Goal: Contribute content

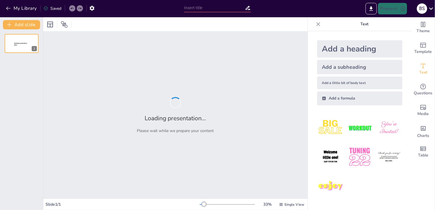
type input "New Sendsteps"
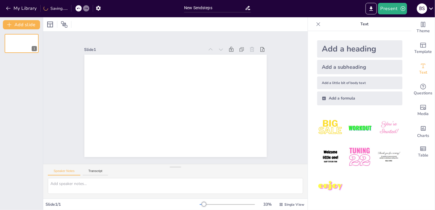
click at [266, 22] on div at bounding box center [175, 24] width 265 height 14
click at [215, 206] on div at bounding box center [227, 205] width 55 height 5
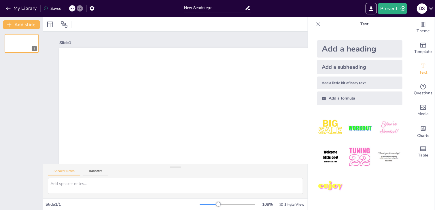
click at [208, 206] on div at bounding box center [227, 205] width 55 height 5
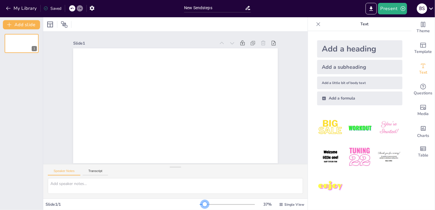
click at [201, 205] on div at bounding box center [227, 205] width 55 height 5
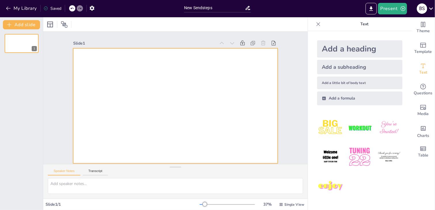
scroll to position [3, 0]
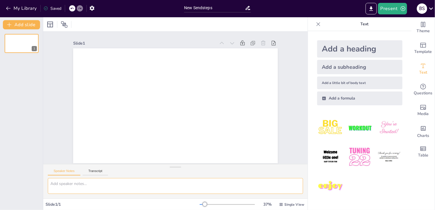
click at [95, 188] on textarea at bounding box center [175, 186] width 255 height 16
paste textarea "Анимация. Қозғалатын элементтер (ермексазды анимация, көлеңкелі театр, саусақты…"
type textarea "Анимация. Қозғалатын элементтер (ермексазды анимация, көлеңкелі театр, саусақты…"
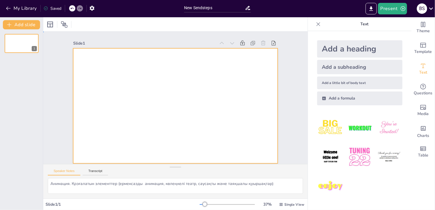
click at [163, 88] on div at bounding box center [169, 103] width 214 height 234
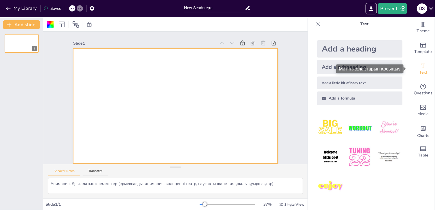
click at [420, 66] on icon "Add text boxes" at bounding box center [423, 66] width 7 height 7
